Goal: Information Seeking & Learning: Find specific fact

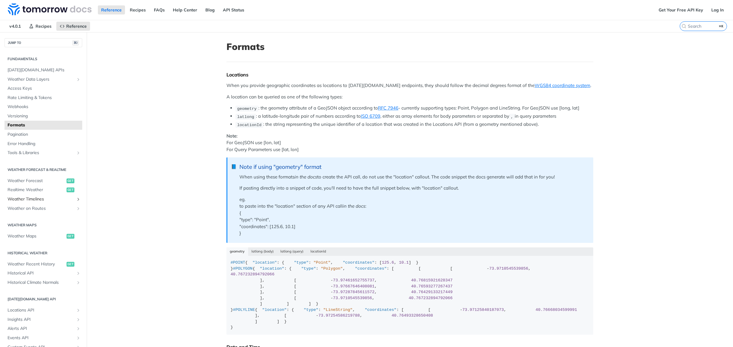
click at [37, 196] on span "Weather Timelines" at bounding box center [41, 199] width 67 height 6
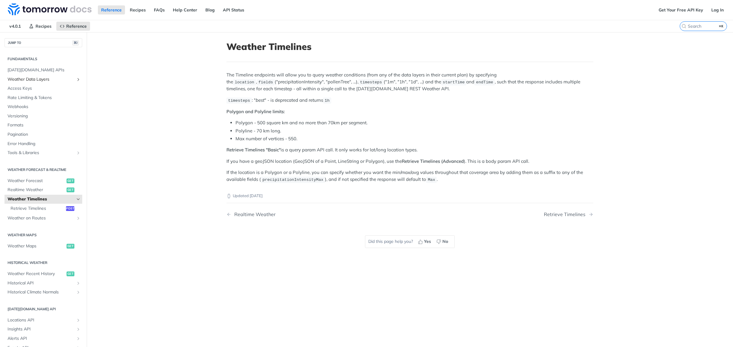
click at [35, 80] on span "Weather Data Layers" at bounding box center [41, 80] width 67 height 6
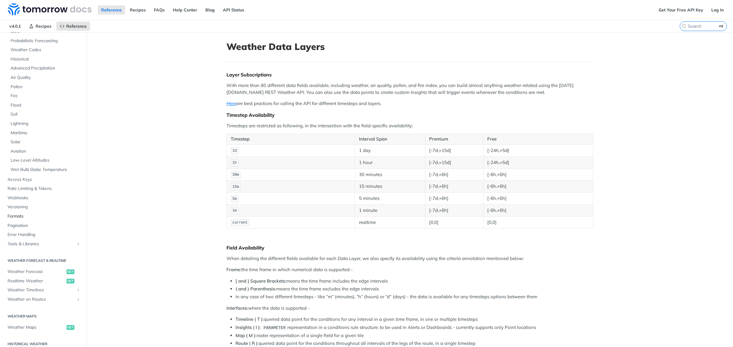
scroll to position [56, 0]
click at [24, 272] on span "Weather Forecast" at bounding box center [37, 273] width 58 height 6
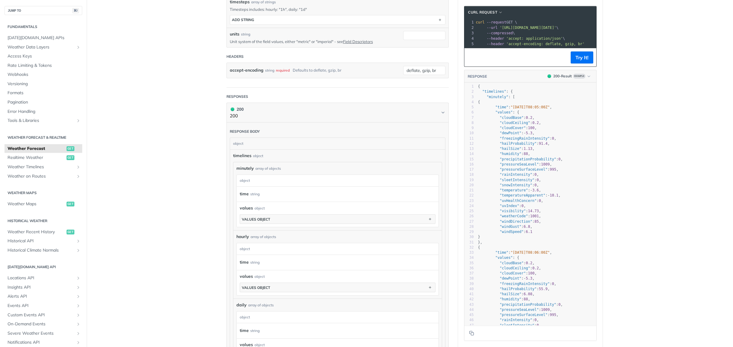
scroll to position [226, 0]
click at [426, 216] on button "values object" at bounding box center [337, 217] width 195 height 9
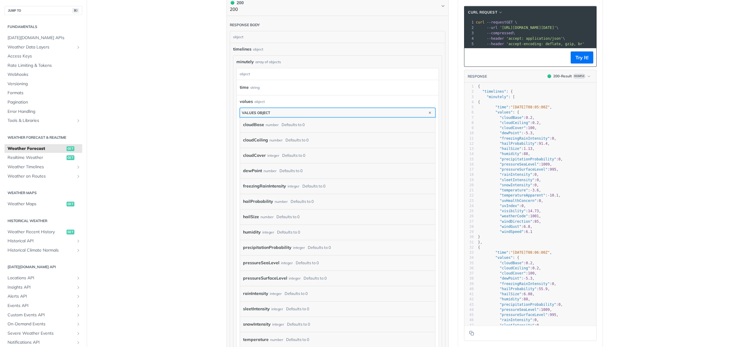
scroll to position [332, 0]
drag, startPoint x: 278, startPoint y: 261, endPoint x: 261, endPoint y: 260, distance: 16.6
click at [278, 261] on label "pressureSeaLevel" at bounding box center [261, 261] width 36 height 9
click at [261, 260] on label "pressureSeaLevel" at bounding box center [261, 261] width 36 height 9
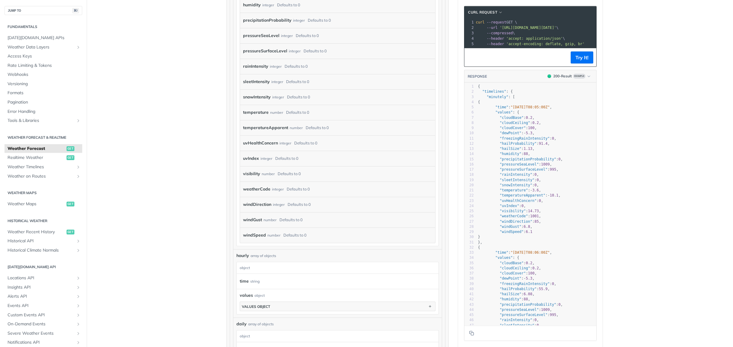
scroll to position [558, 0]
click at [534, 170] on span ""pressureSurfaceLevel"" at bounding box center [524, 169] width 48 height 4
type textarea "pressureSurfaceLevel"
click at [534, 170] on span ""pressureSurfaceLevel"" at bounding box center [524, 169] width 48 height 4
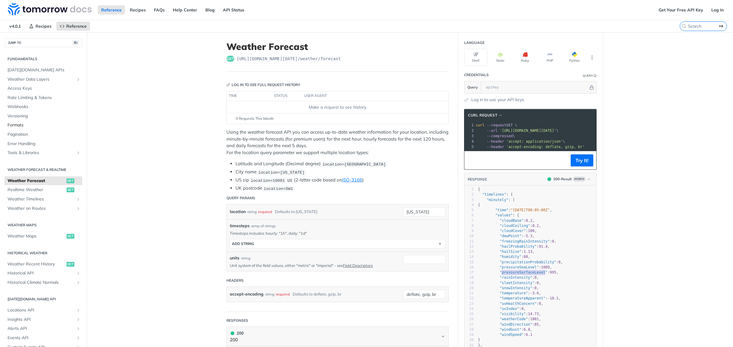
click at [18, 125] on span "Formats" at bounding box center [44, 125] width 73 height 6
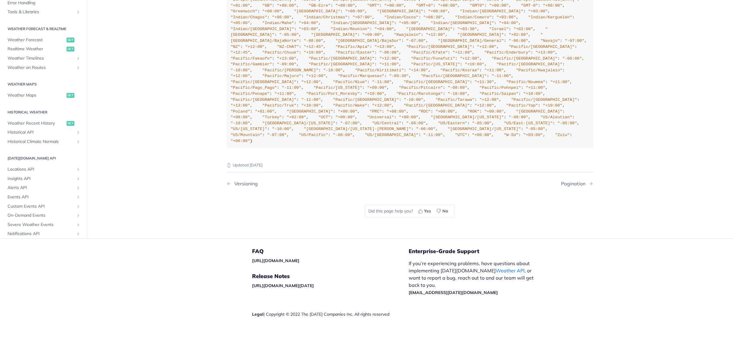
scroll to position [771, 0]
click at [34, 61] on span "Weather Timelines" at bounding box center [41, 58] width 67 height 6
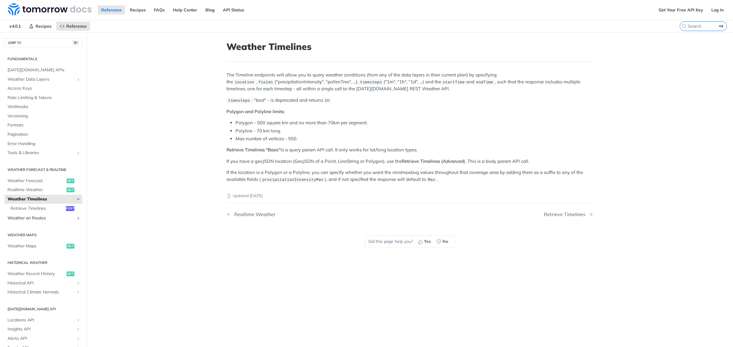
click at [37, 217] on span "Weather on Routes" at bounding box center [41, 218] width 67 height 6
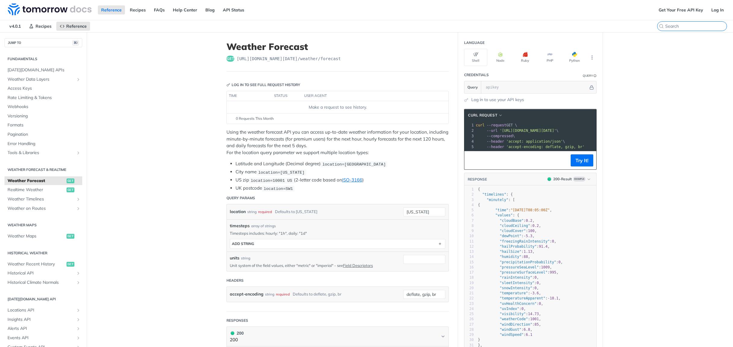
click at [704, 26] on input "search" at bounding box center [695, 25] width 61 height 5
paste input "pressureSurfaceLevel"
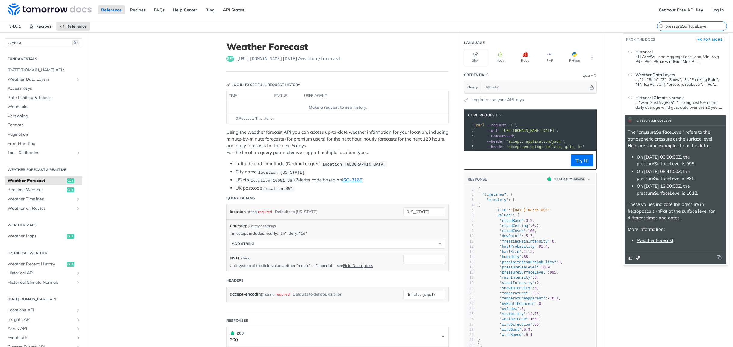
type input "pressureSurfaceLevel"
